Goal: Task Accomplishment & Management: Complete application form

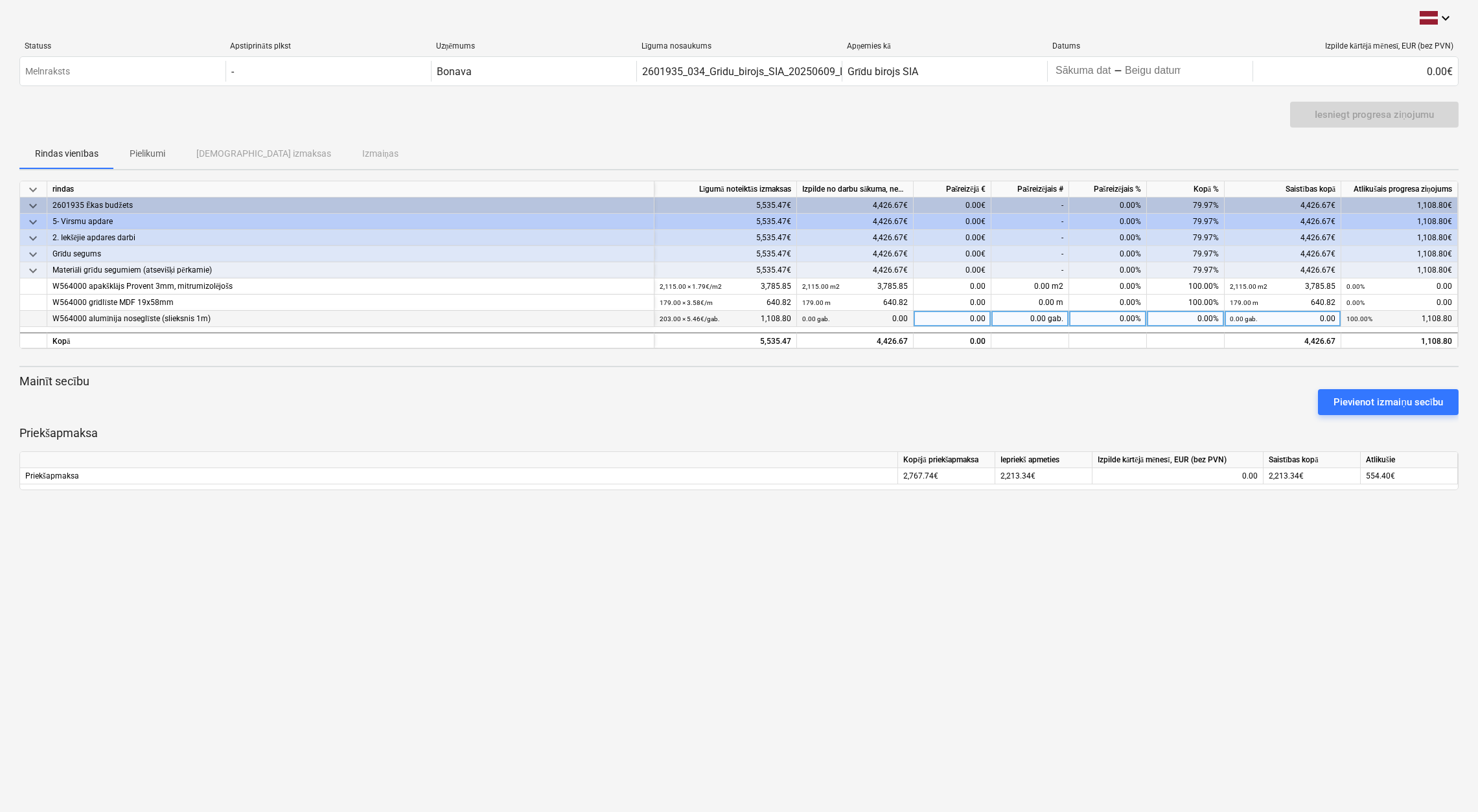
click at [973, 318] on div "0.00" at bounding box center [952, 319] width 78 height 17
type input "1108,80"
click at [956, 318] on div "0.00" at bounding box center [952, 319] width 78 height 17
type input "1108.80"
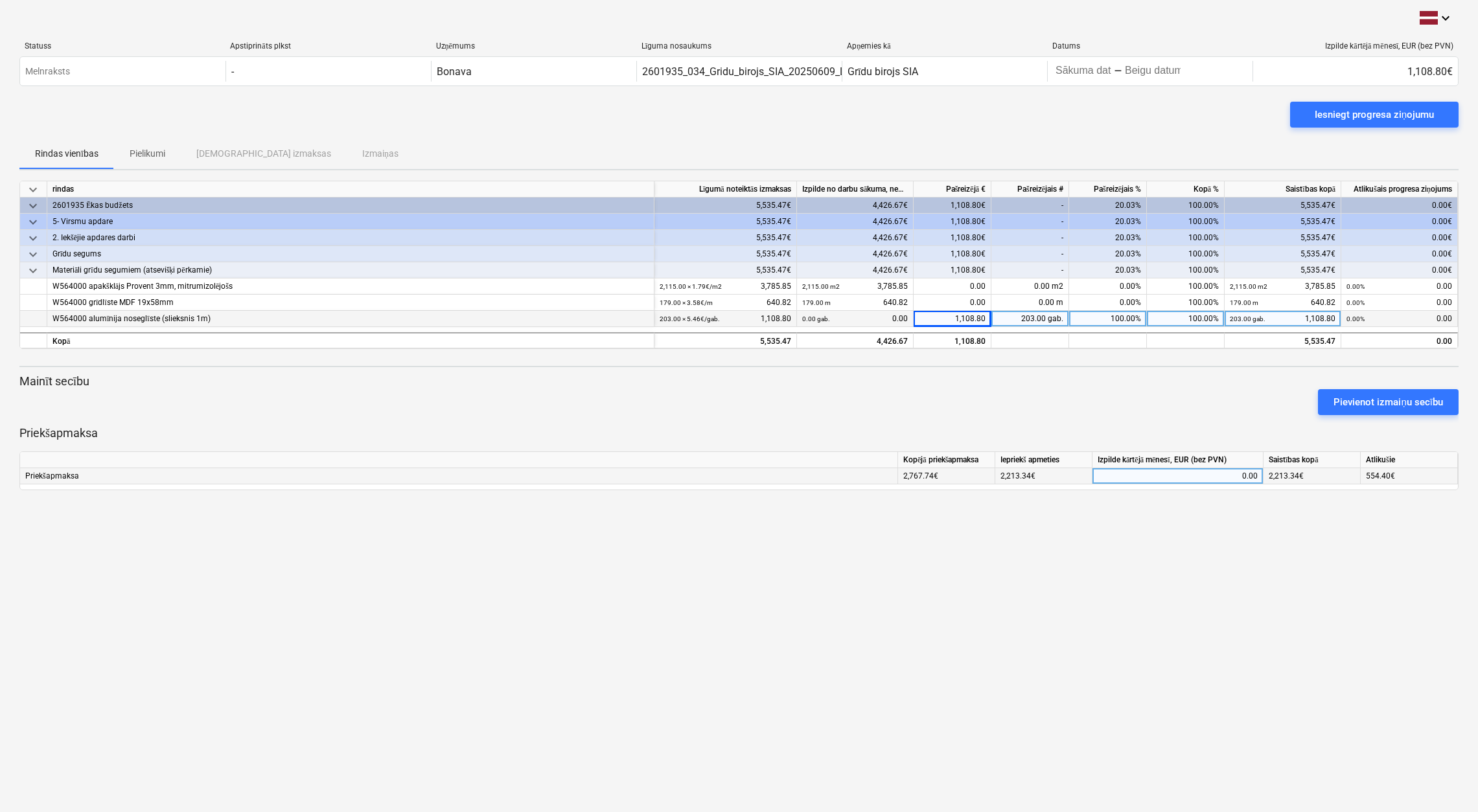
click at [1191, 474] on div "0.00" at bounding box center [1178, 476] width 160 height 17
type input "1108.80"
click at [1382, 112] on div "Iesniegt progresa ziņojumu" at bounding box center [1374, 115] width 120 height 17
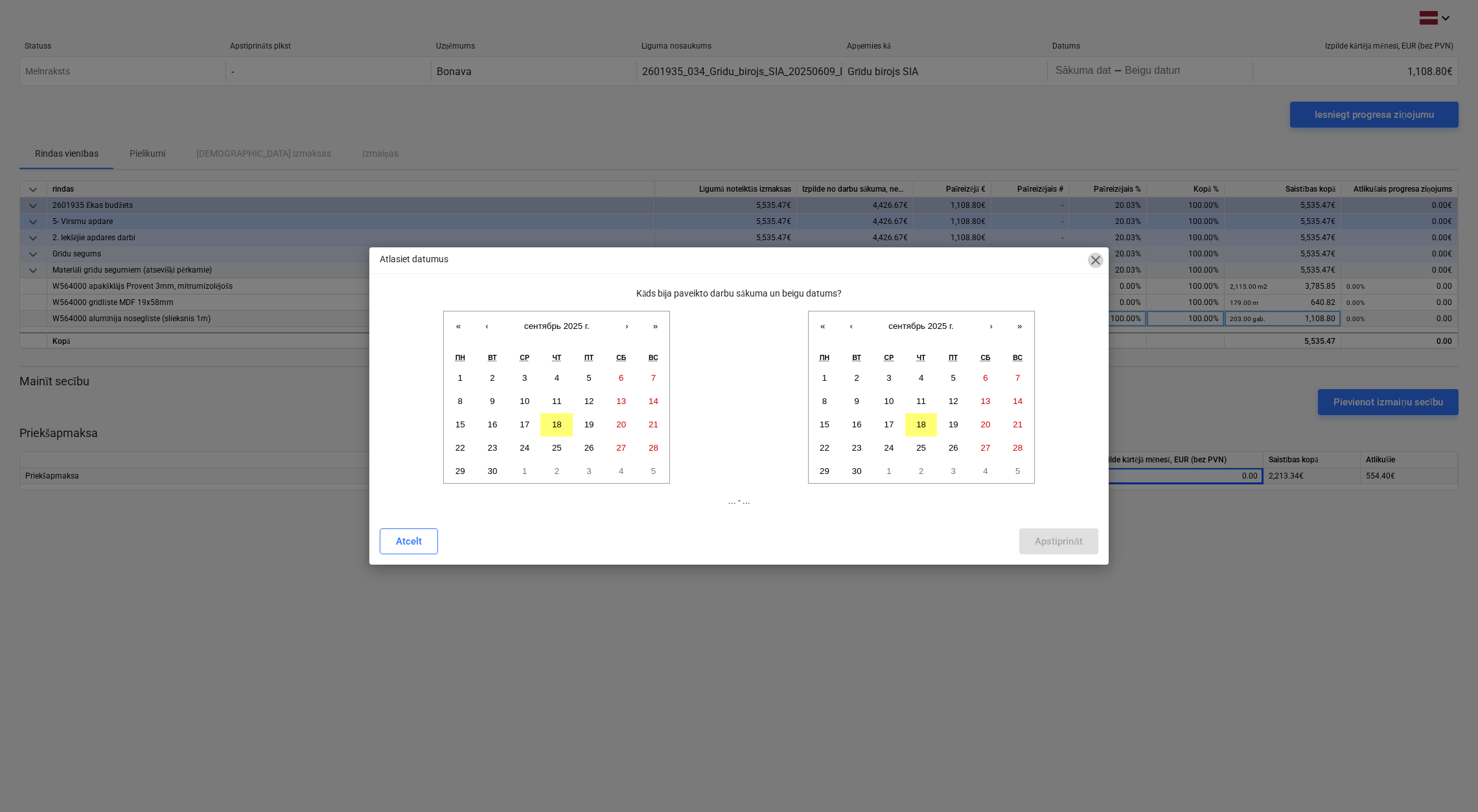
click at [1097, 257] on span "close" at bounding box center [1096, 261] width 16 height 16
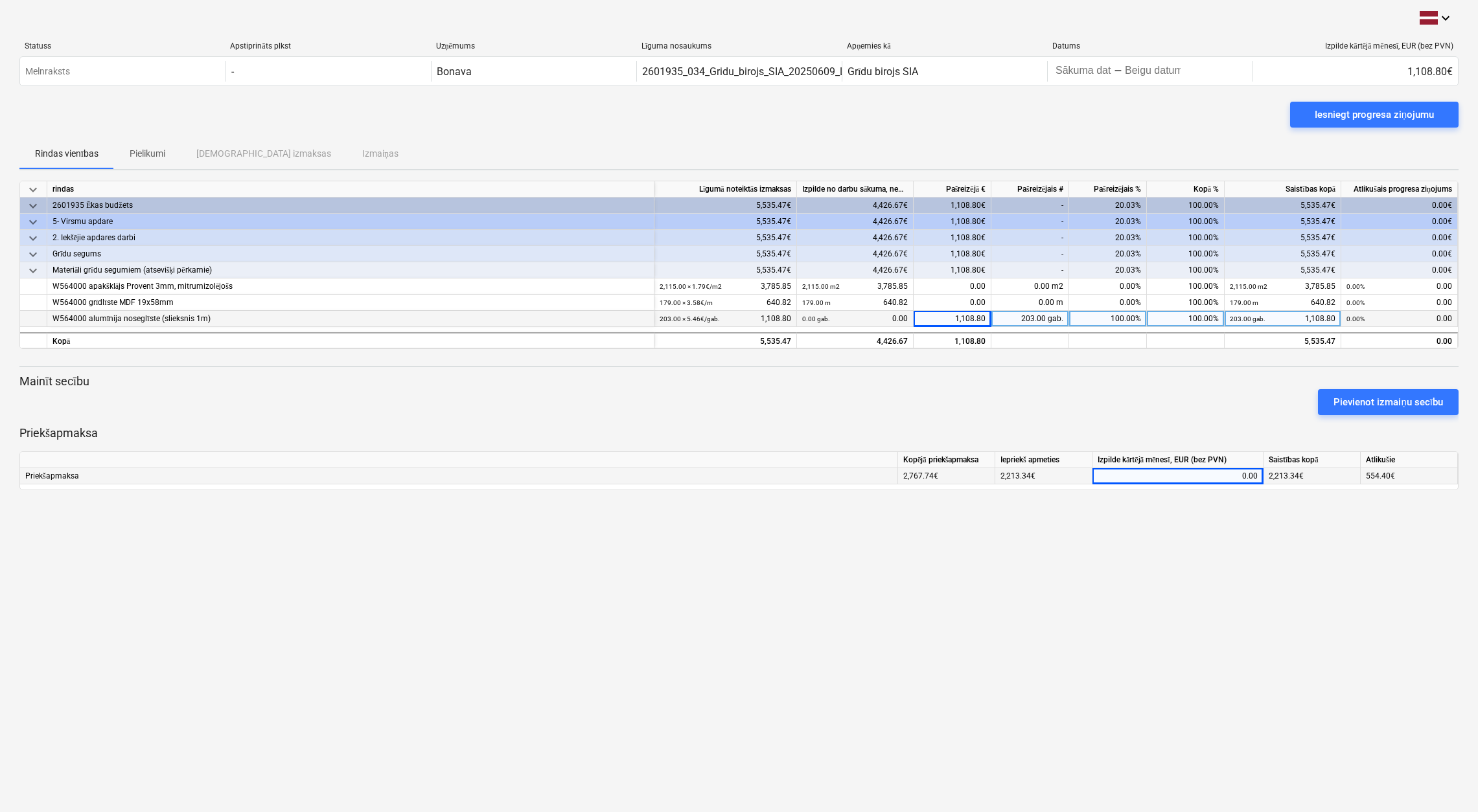
click at [971, 319] on div "1,108.80" at bounding box center [952, 319] width 78 height 17
click at [1384, 113] on div "Iesniegt progresa ziņojumu" at bounding box center [1374, 115] width 120 height 17
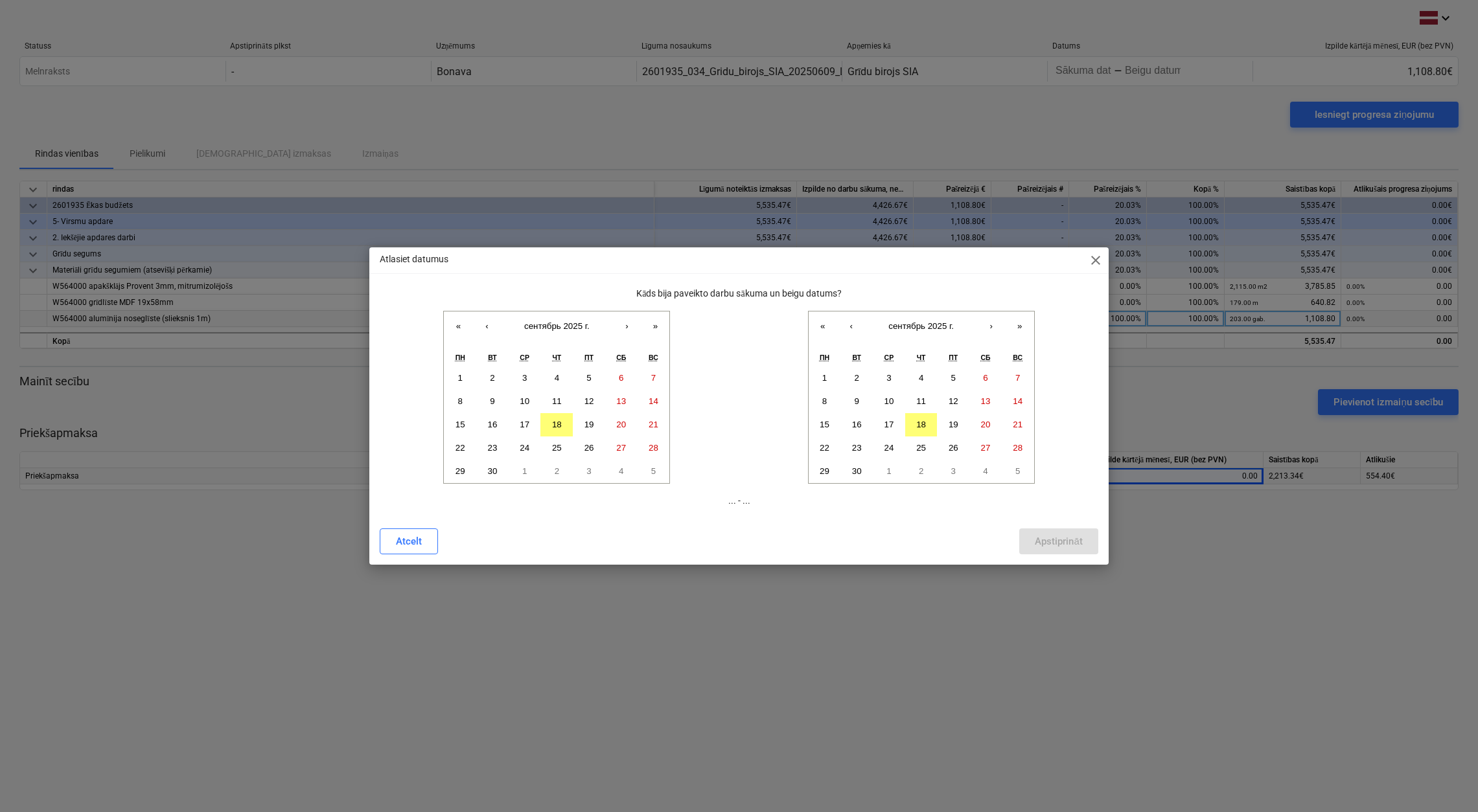
drag, startPoint x: 559, startPoint y: 426, endPoint x: 681, endPoint y: 442, distance: 123.0
click at [561, 426] on abbr "18" at bounding box center [557, 424] width 10 height 10
click at [925, 421] on button "18" at bounding box center [921, 424] width 32 height 23
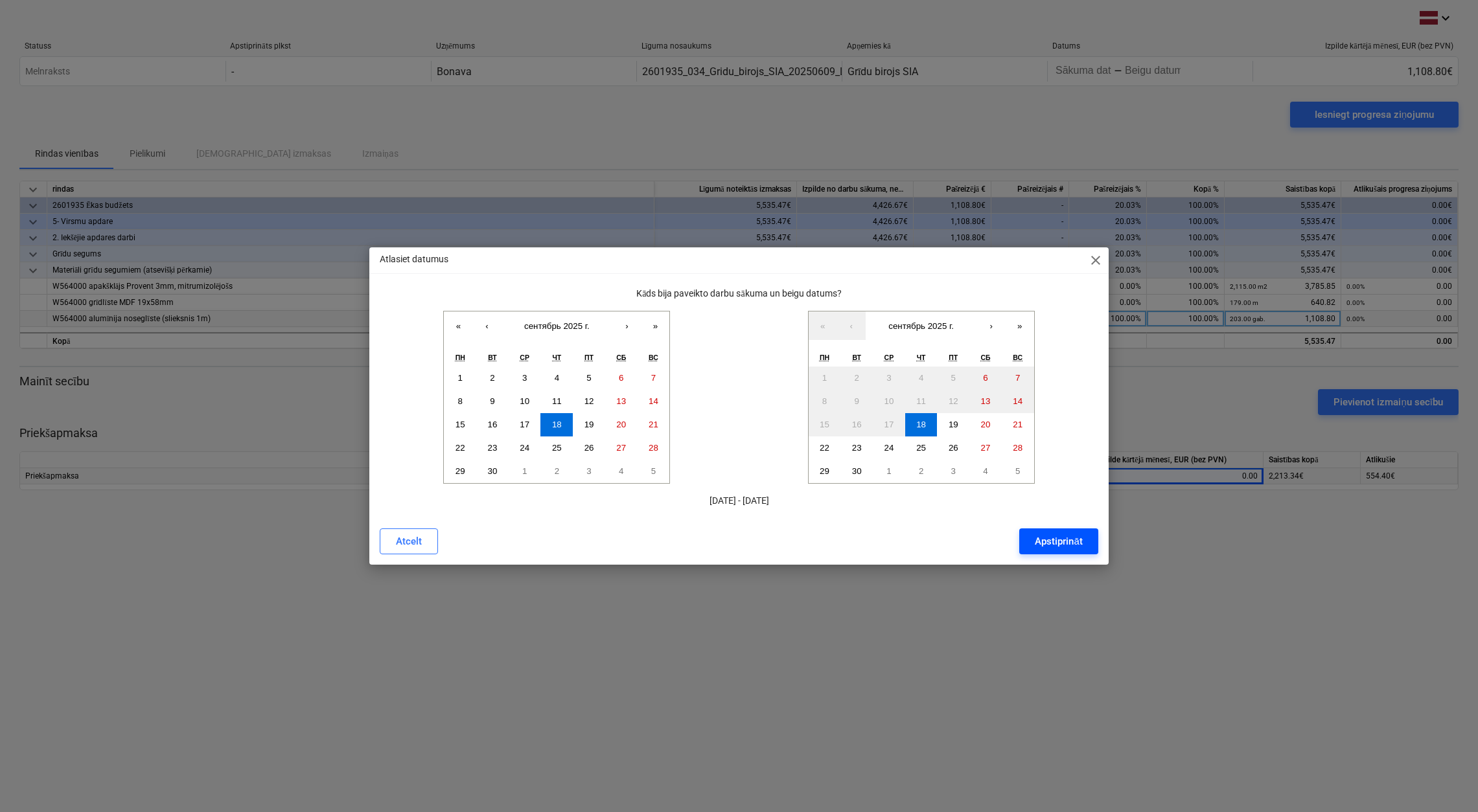
click at [1055, 539] on div "Apstiprināt" at bounding box center [1059, 541] width 48 height 17
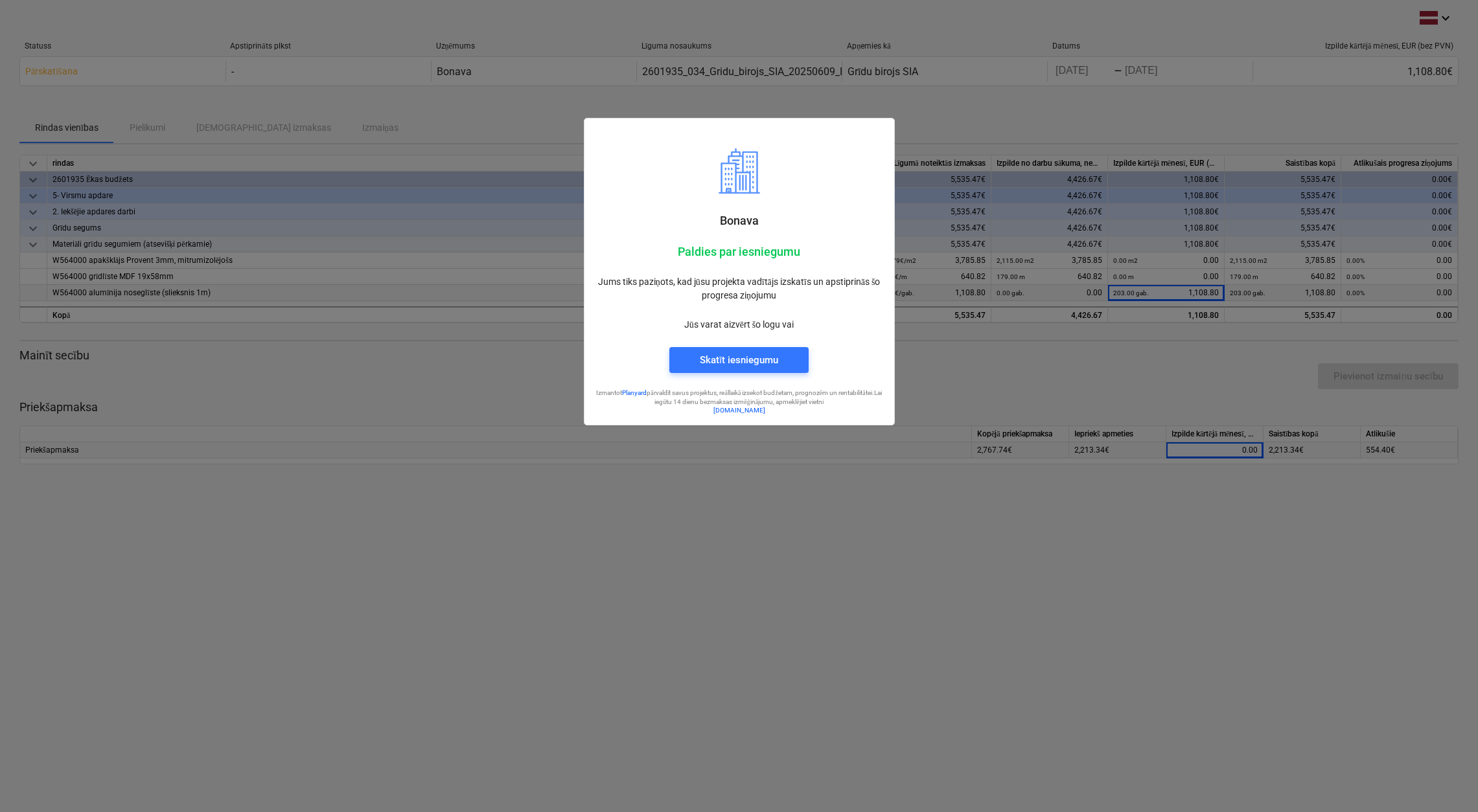
click at [1047, 388] on div at bounding box center [739, 406] width 1478 height 812
click at [765, 366] on div "Skatīt iesniegumu" at bounding box center [739, 360] width 79 height 17
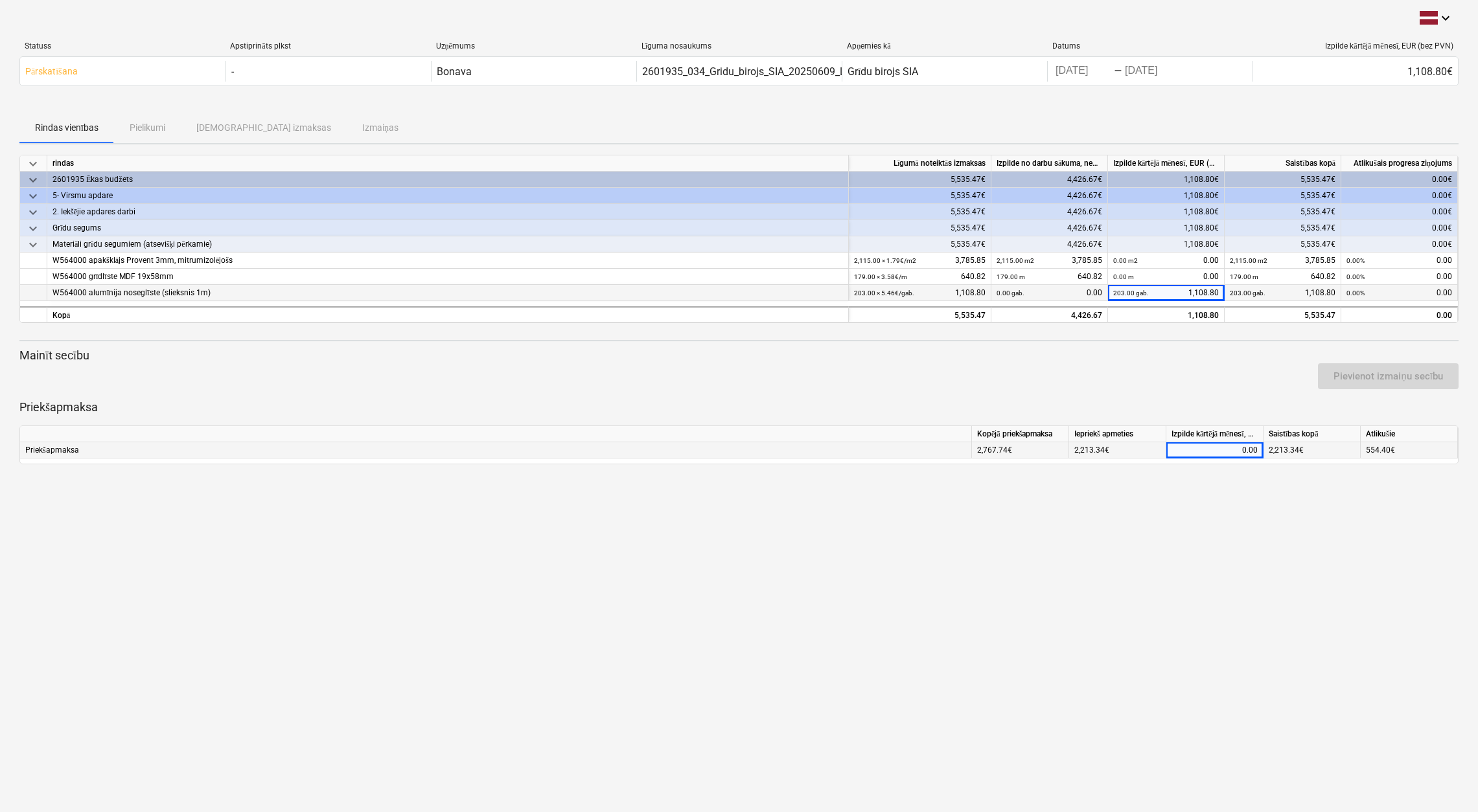
click at [1158, 342] on div "keyboard_arrow_down rindas Līgumā noteiktās izmaksas Izpilde no darbu sākuma, n…" at bounding box center [738, 309] width 1439 height 310
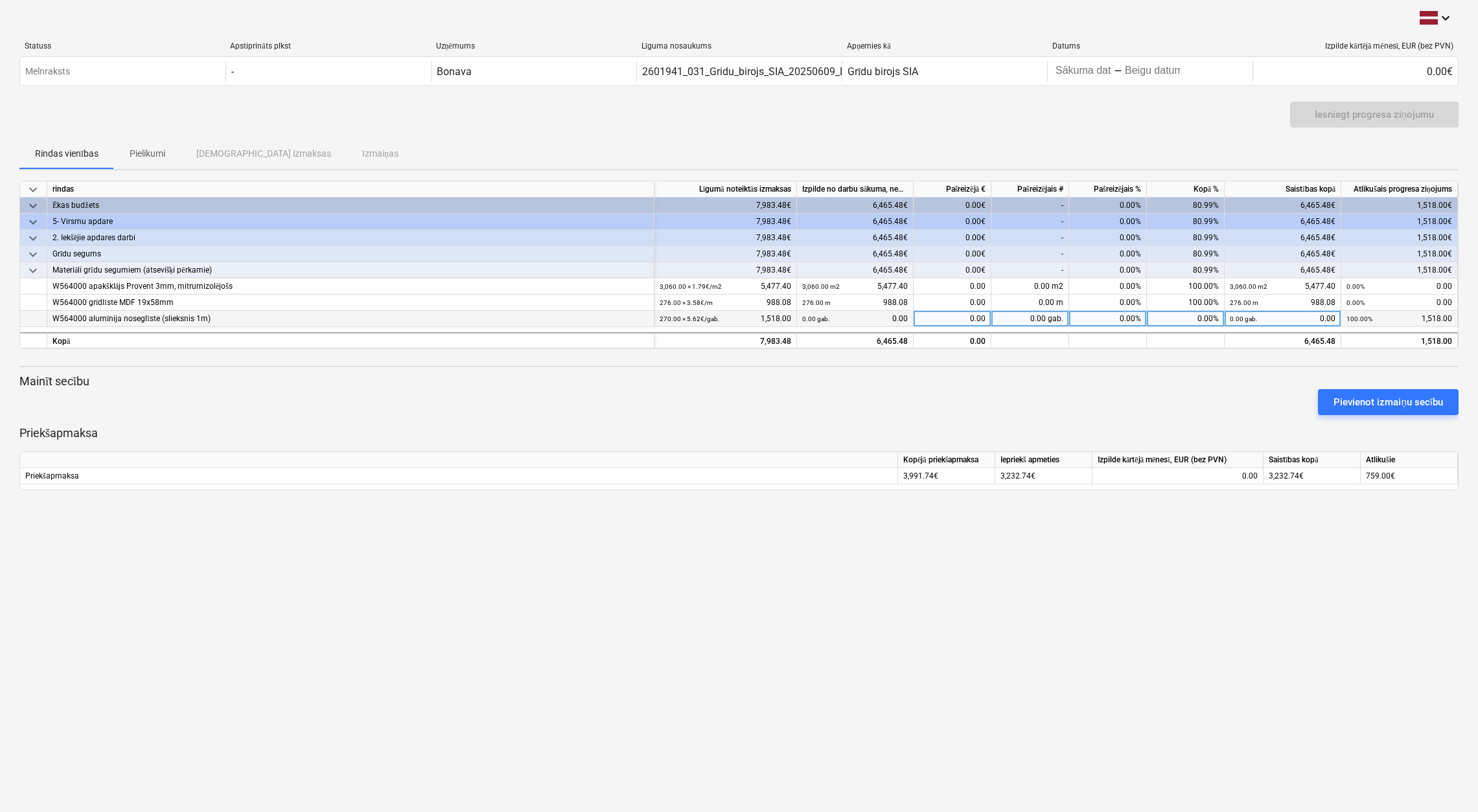
click at [962, 321] on div "0.00" at bounding box center [952, 319] width 78 height 17
type input "1518.00"
click at [978, 320] on div "1,518.00" at bounding box center [952, 319] width 78 height 17
click at [1372, 114] on div "Iesniegt progresa ziņojumu" at bounding box center [1374, 115] width 120 height 17
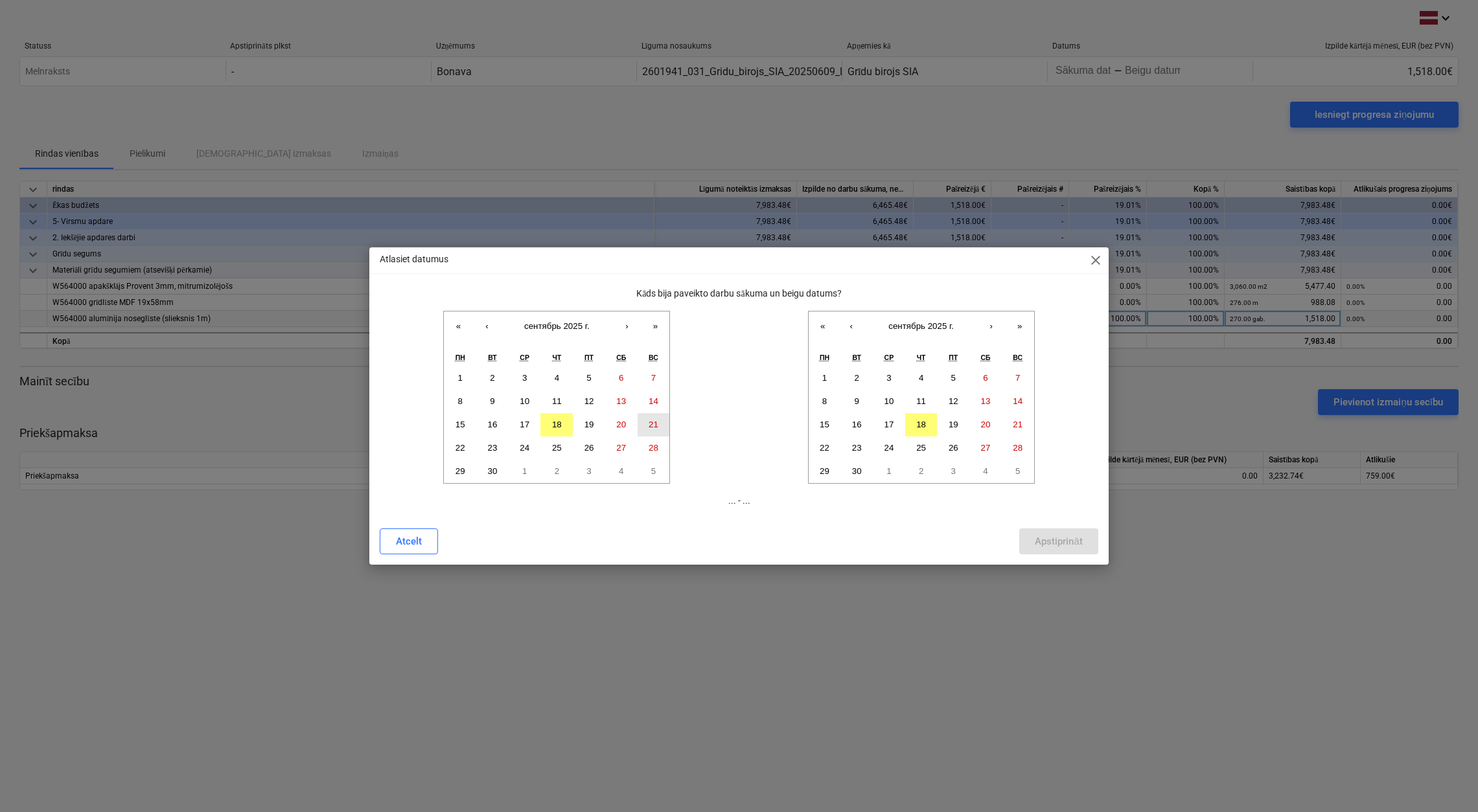
drag, startPoint x: 559, startPoint y: 424, endPoint x: 647, endPoint y: 417, distance: 88.3
click at [561, 424] on abbr "18" at bounding box center [557, 424] width 10 height 10
click at [929, 426] on button "18" at bounding box center [921, 424] width 32 height 23
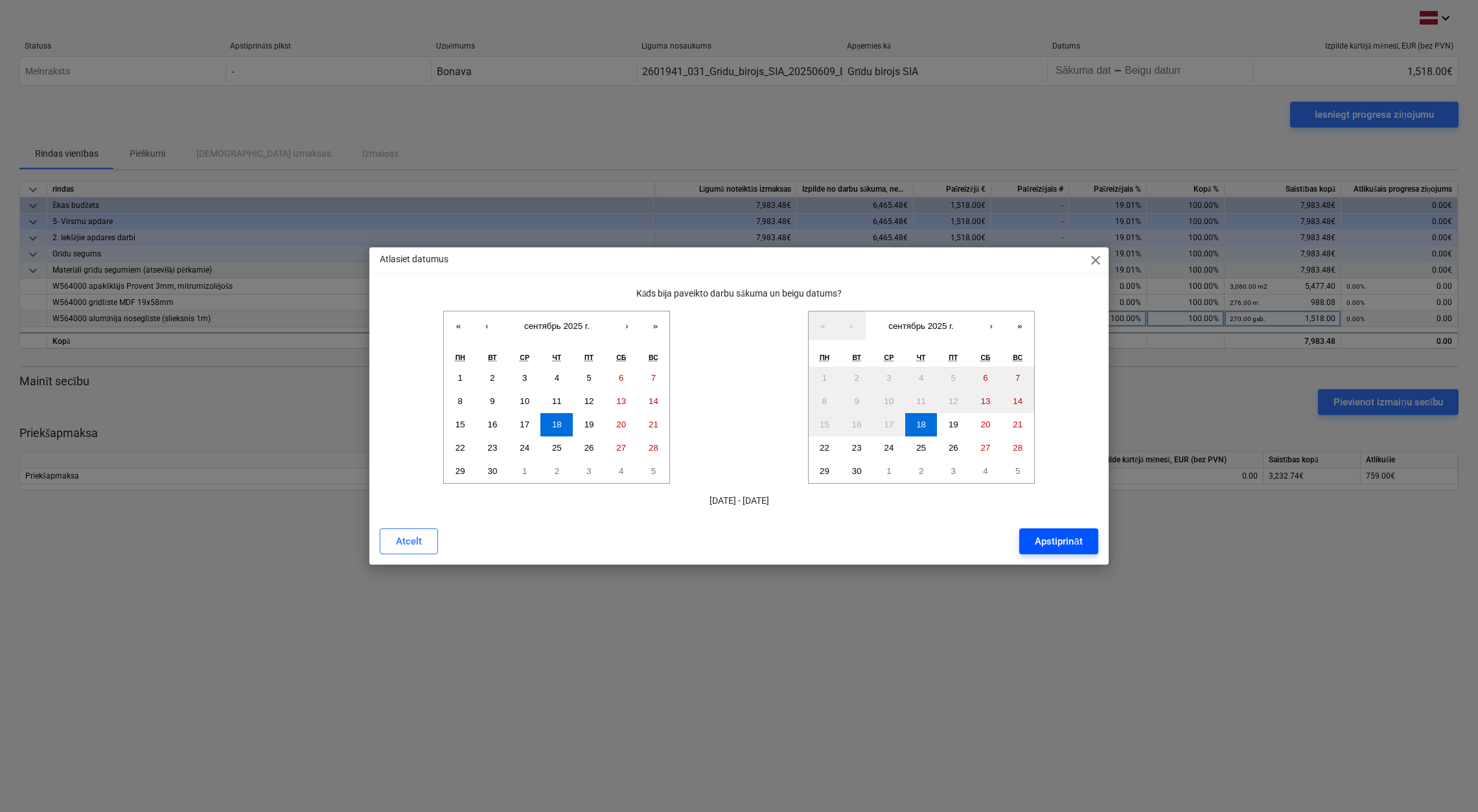
click at [1057, 531] on button "Apstiprināt" at bounding box center [1058, 541] width 79 height 26
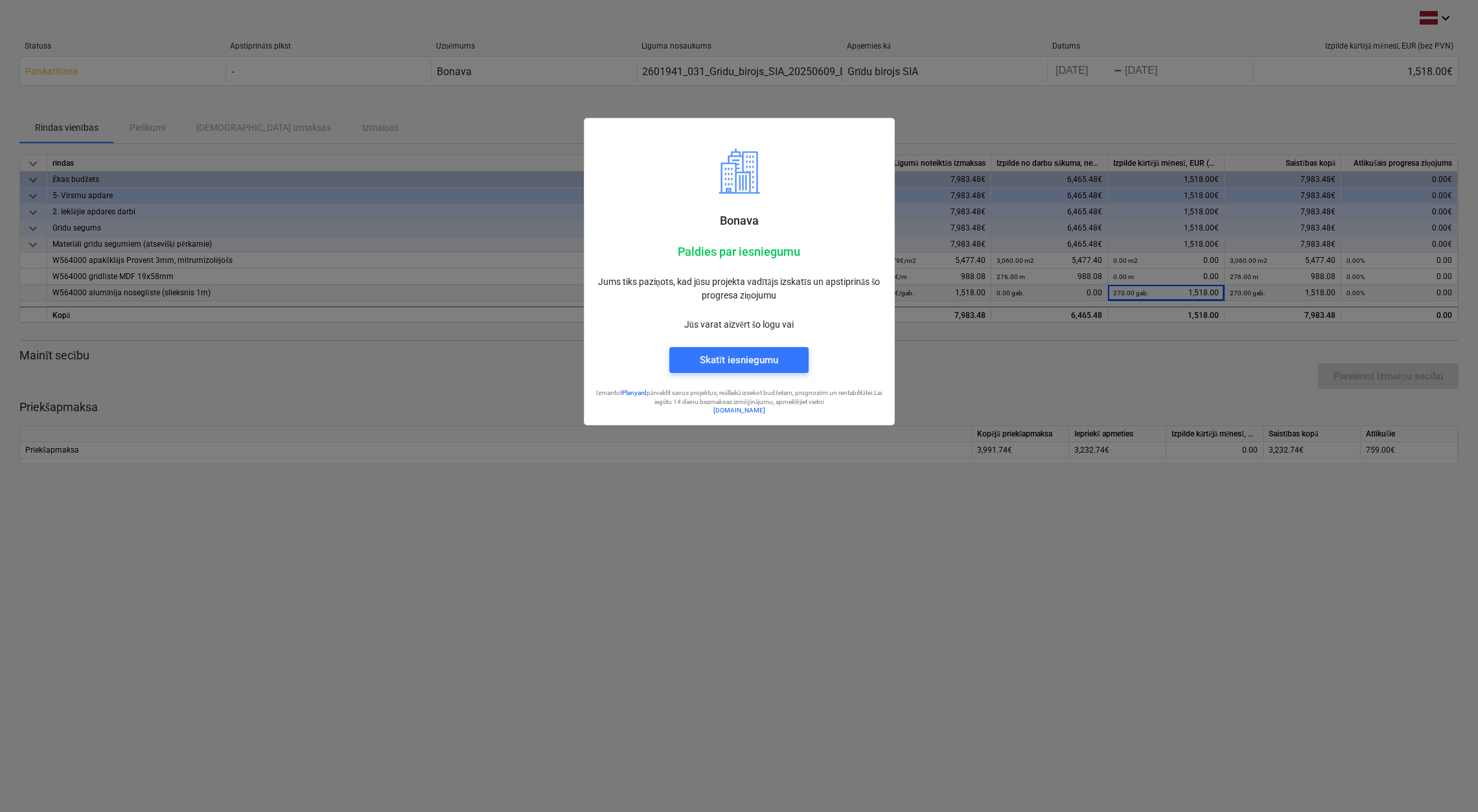
click at [874, 576] on div at bounding box center [739, 406] width 1478 height 812
click at [751, 499] on div at bounding box center [739, 406] width 1478 height 812
click at [734, 359] on div "Skatīt iesniegumu" at bounding box center [739, 360] width 79 height 17
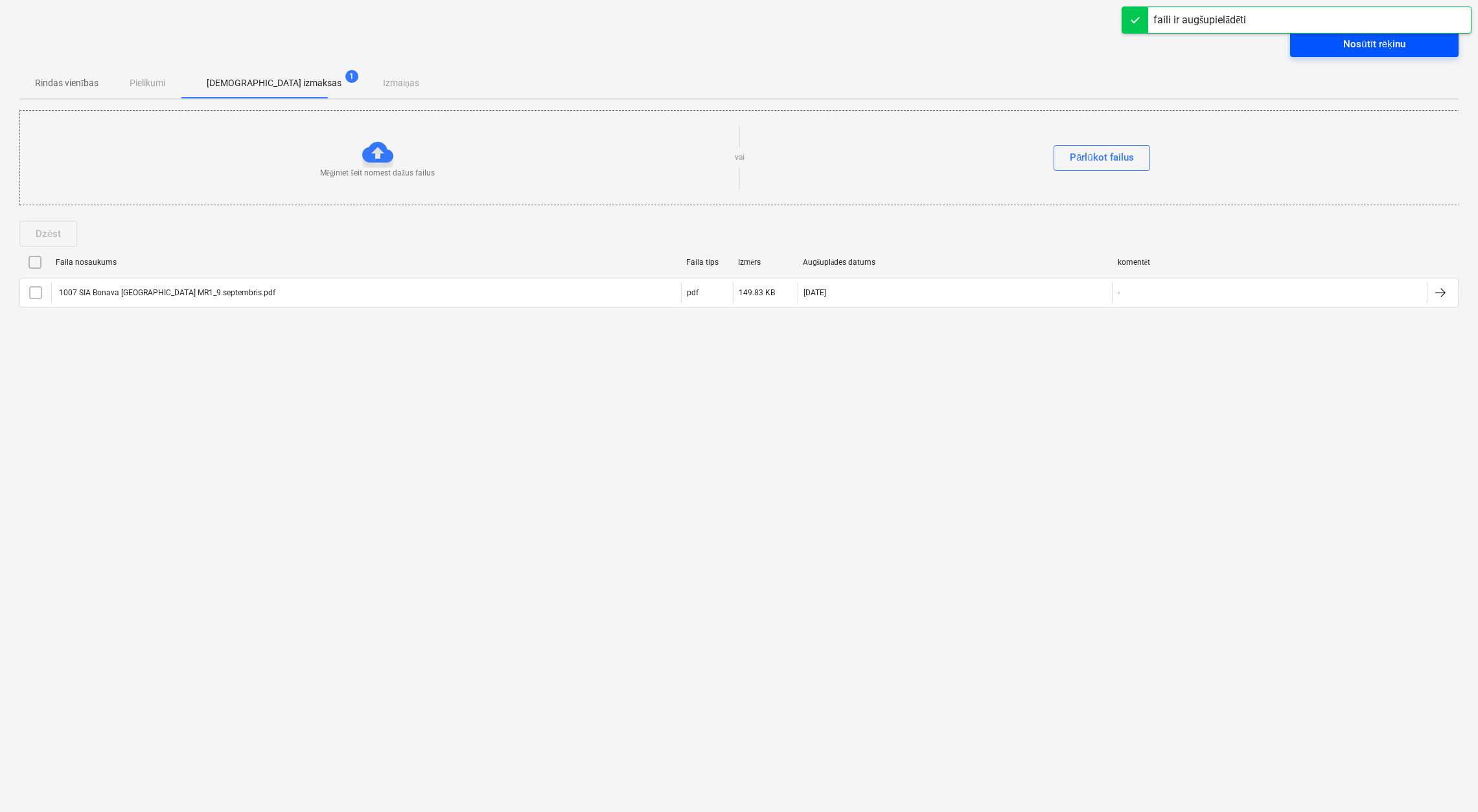
click at [1368, 42] on div "Nosūtīt rēķinu" at bounding box center [1374, 44] width 61 height 17
click at [1373, 44] on div "Nosūtīt rēķinu" at bounding box center [1374, 44] width 61 height 17
